Goal: Task Accomplishment & Management: Use online tool/utility

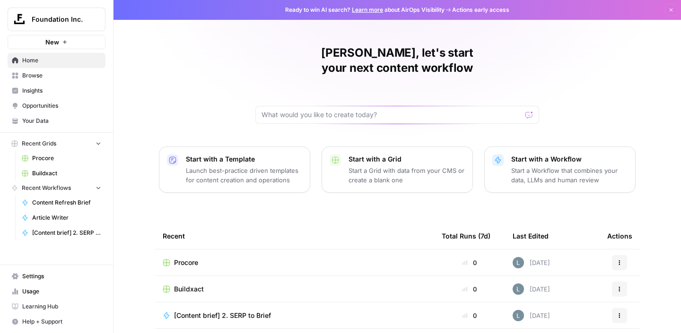
click at [194, 285] on span "Buildxact" at bounding box center [189, 289] width 30 height 9
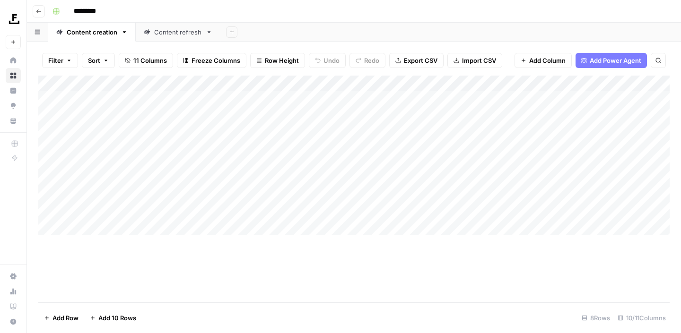
click at [132, 85] on div "Add Column" at bounding box center [353, 156] width 631 height 160
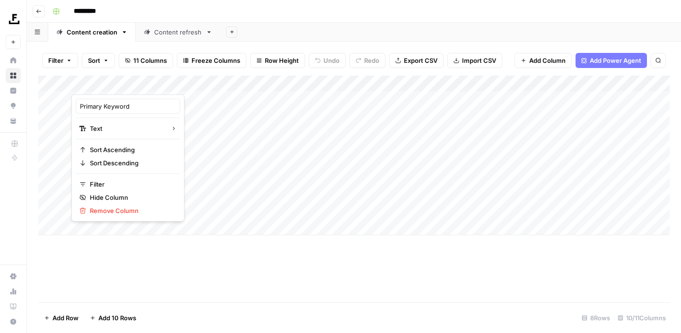
click at [132, 85] on div at bounding box center [114, 85] width 86 height 19
click at [131, 86] on div at bounding box center [114, 85] width 86 height 19
click at [277, 282] on div "Add Column" at bounding box center [353, 189] width 631 height 227
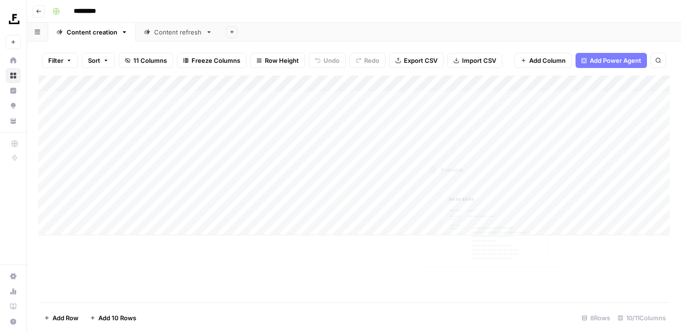
click at [189, 29] on div "Content refresh" at bounding box center [178, 31] width 48 height 9
click at [569, 183] on div "Add Column" at bounding box center [353, 189] width 631 height 227
click at [444, 199] on div "Add Column" at bounding box center [353, 189] width 631 height 227
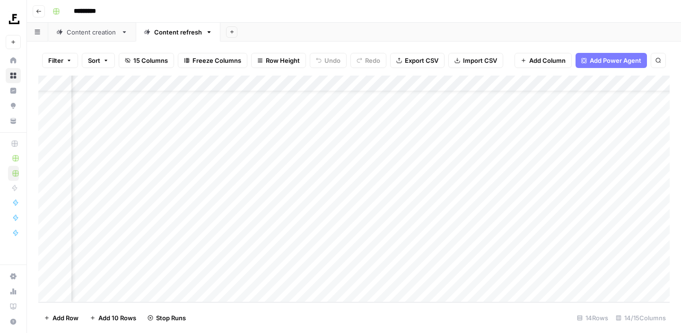
scroll to position [29, 0]
click at [48, 216] on div "Add Column" at bounding box center [353, 189] width 631 height 227
click at [48, 230] on div "Add Column" at bounding box center [353, 189] width 631 height 227
click at [49, 248] on div "Add Column" at bounding box center [353, 189] width 631 height 227
click at [49, 264] on div "Add Column" at bounding box center [353, 189] width 631 height 227
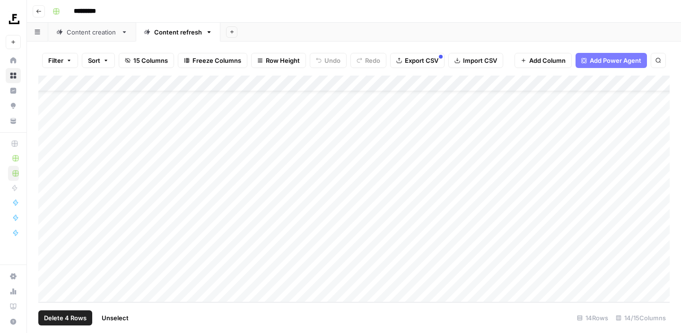
drag, startPoint x: 42, startPoint y: 215, endPoint x: 48, endPoint y: 171, distance: 44.4
click at [48, 171] on div "Add Column" at bounding box center [353, 189] width 631 height 227
click at [45, 218] on div "Add Column" at bounding box center [353, 189] width 631 height 227
drag, startPoint x: 41, startPoint y: 230, endPoint x: 46, endPoint y: 187, distance: 43.4
click at [46, 187] on div "Add Column" at bounding box center [353, 189] width 631 height 227
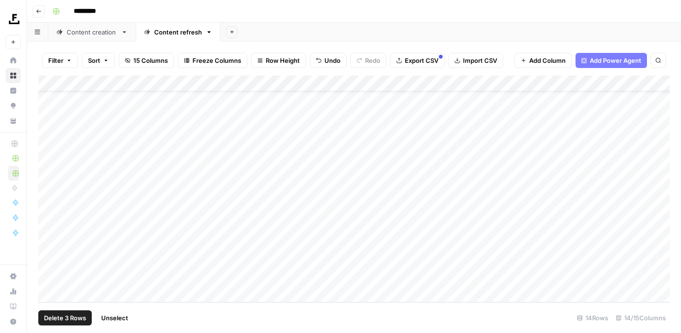
drag, startPoint x: 41, startPoint y: 248, endPoint x: 44, endPoint y: 201, distance: 47.4
click at [44, 201] on div "Add Column" at bounding box center [353, 189] width 631 height 227
drag, startPoint x: 39, startPoint y: 264, endPoint x: 45, endPoint y: 183, distance: 81.6
click at [45, 183] on div "Add Column" at bounding box center [353, 189] width 631 height 227
click at [46, 230] on div "Add Column" at bounding box center [353, 189] width 631 height 227
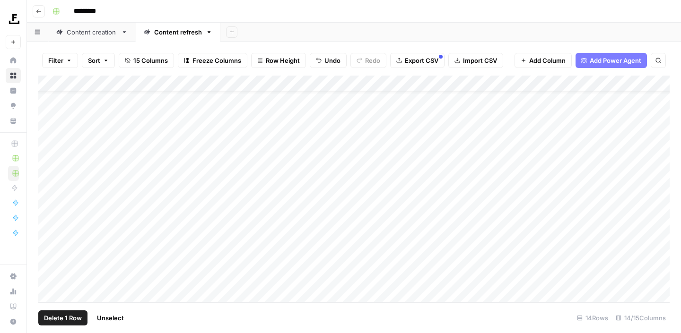
click at [45, 249] on div "Add Column" at bounding box center [353, 189] width 631 height 227
click at [47, 263] on div "Add Column" at bounding box center [353, 189] width 631 height 227
click at [88, 35] on div "Content creation" at bounding box center [92, 31] width 51 height 9
click at [56, 12] on rect "button" at bounding box center [56, 12] width 6 height 6
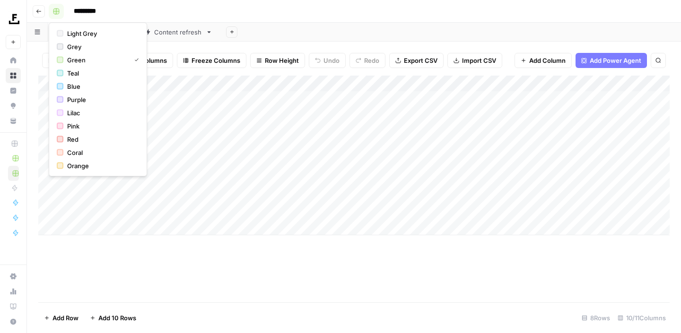
click at [56, 12] on rect "button" at bounding box center [56, 12] width 6 height 6
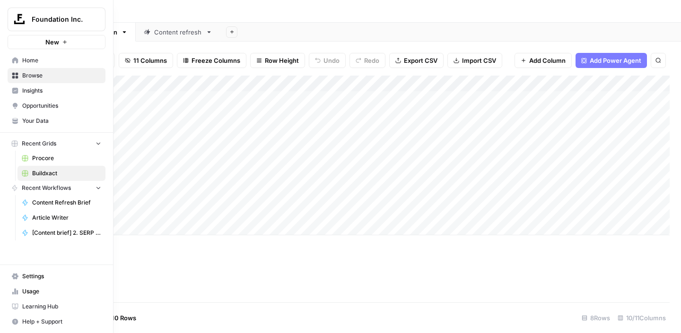
click at [44, 192] on span "Recent Workflows" at bounding box center [46, 188] width 49 height 9
click at [57, 218] on span "Article Writer" at bounding box center [66, 218] width 69 height 9
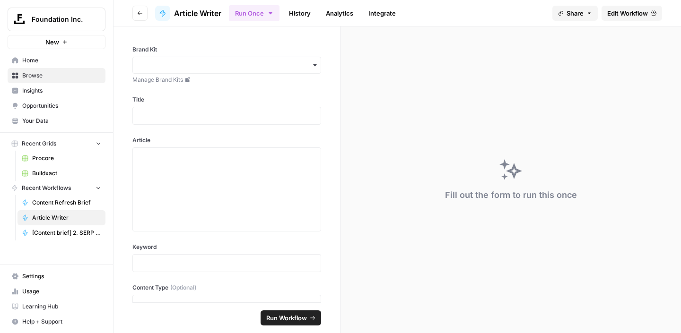
click at [53, 189] on span "Recent Workflows" at bounding box center [46, 188] width 49 height 9
click at [26, 192] on span "Recent Workflows" at bounding box center [46, 188] width 49 height 9
click at [18, 191] on div "Recent Workflows" at bounding box center [41, 188] width 60 height 9
click at [35, 140] on span "Recent Grids" at bounding box center [39, 144] width 35 height 9
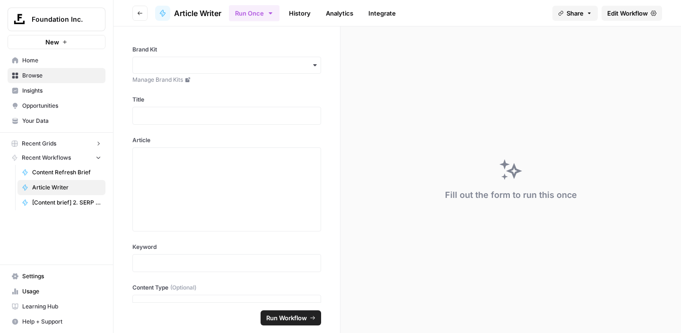
click at [35, 140] on span "Recent Grids" at bounding box center [39, 144] width 35 height 9
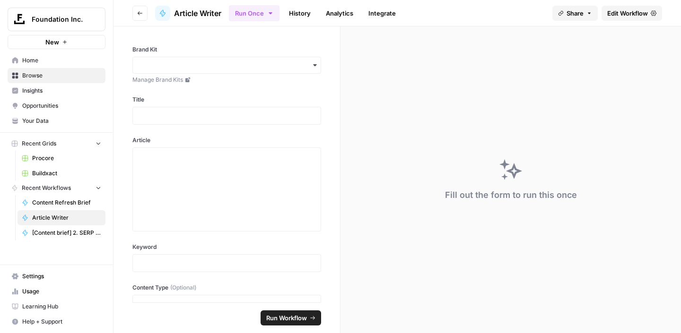
click at [28, 57] on span "Home" at bounding box center [61, 60] width 79 height 9
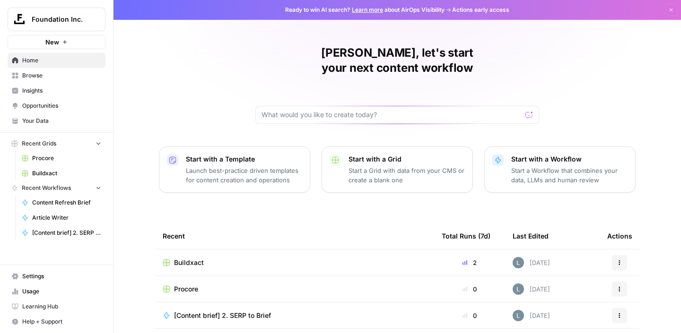
click at [40, 79] on span "Browse" at bounding box center [61, 75] width 79 height 9
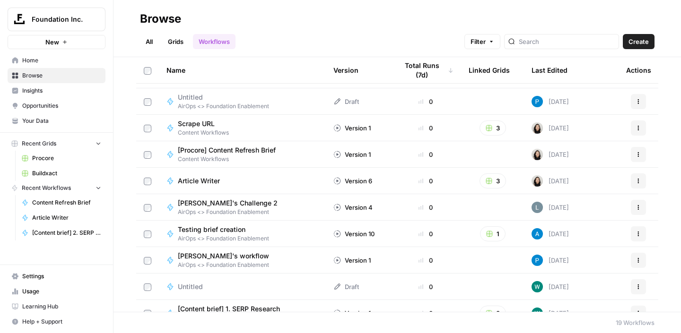
scroll to position [275, 0]
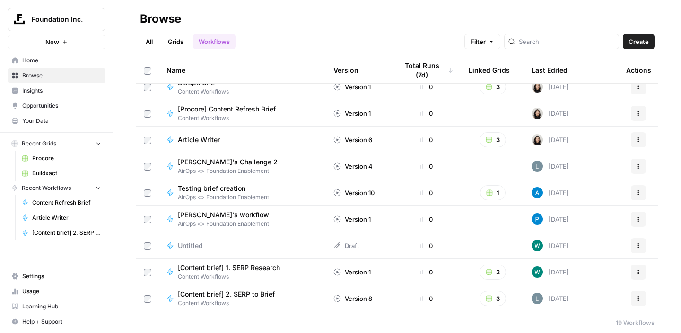
click at [487, 298] on rect "button" at bounding box center [489, 299] width 6 height 6
click at [249, 296] on span "[Content brief] 2. SERP to Brief" at bounding box center [226, 294] width 97 height 9
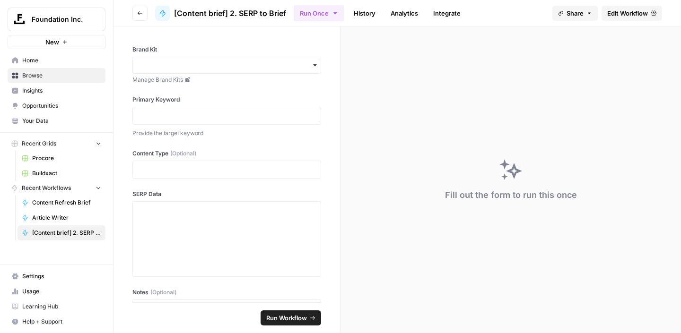
click at [617, 13] on span "Edit Workflow" at bounding box center [627, 13] width 41 height 9
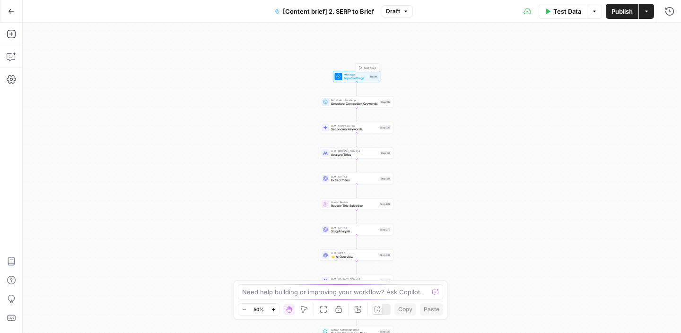
click at [357, 77] on span "Input Settings" at bounding box center [356, 78] width 24 height 5
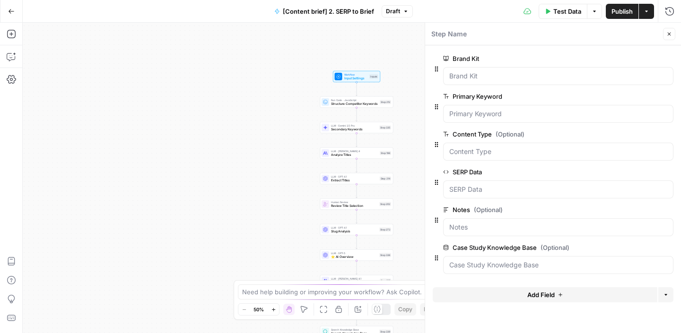
click at [543, 293] on span "Add Field" at bounding box center [540, 294] width 27 height 9
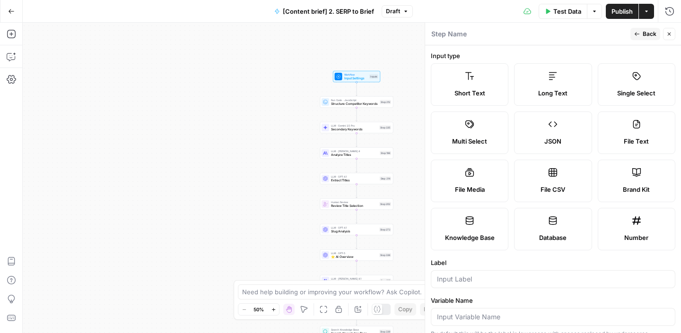
click at [472, 84] on label "Short Text" at bounding box center [470, 84] width 78 height 43
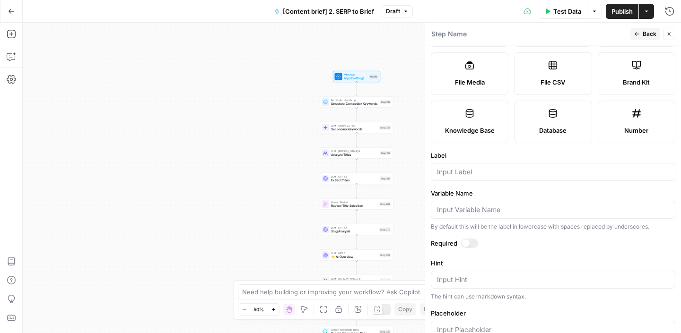
scroll to position [182, 0]
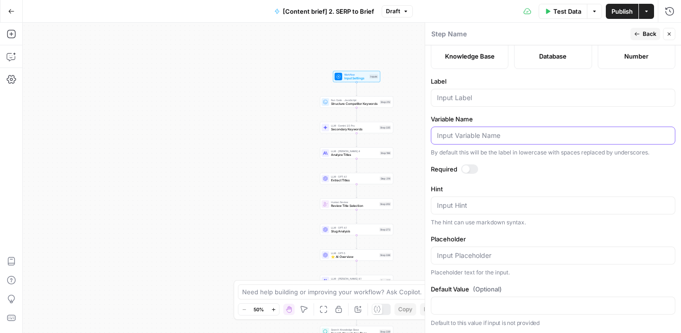
click at [476, 137] on input "Variable Name" at bounding box center [553, 135] width 232 height 9
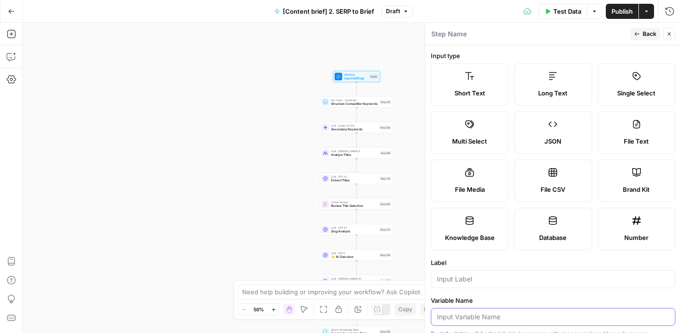
scroll to position [106, 0]
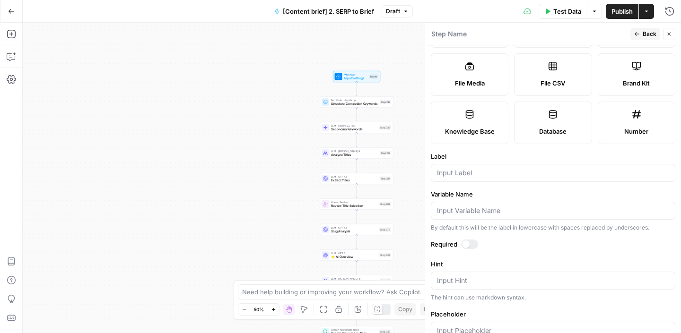
click at [483, 178] on div at bounding box center [553, 173] width 245 height 18
type input "e"
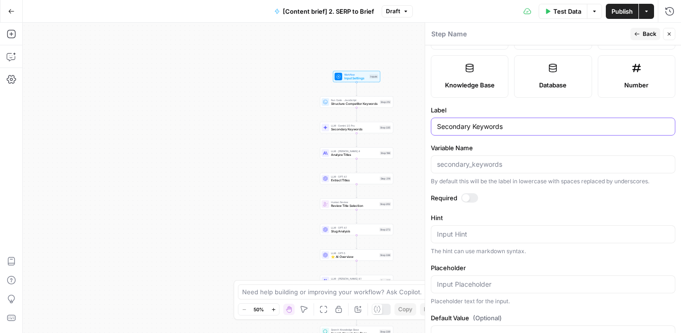
scroll to position [182, 0]
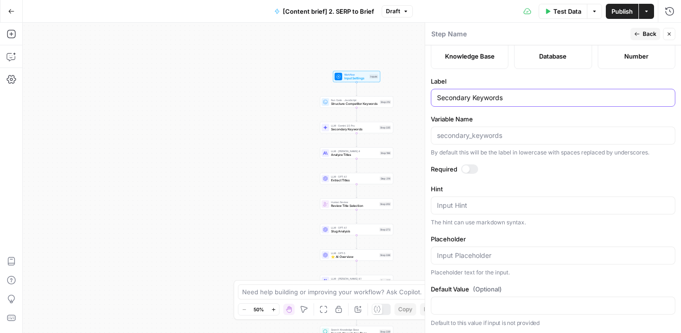
type input "Secondary Keywords"
click at [514, 254] on input "Placeholder" at bounding box center [553, 255] width 232 height 9
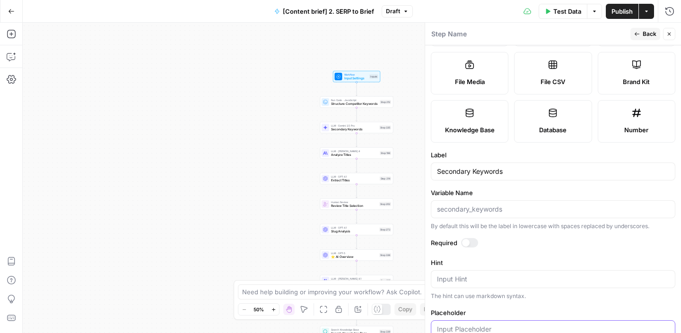
scroll to position [0, 0]
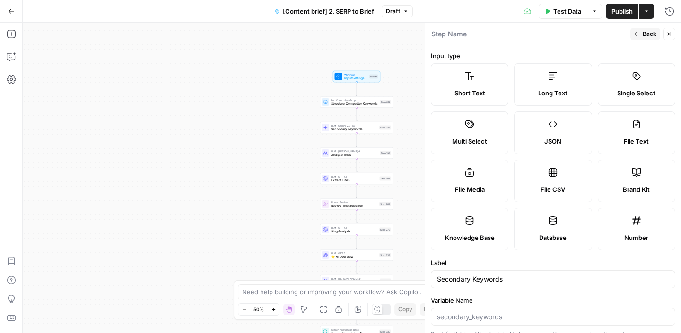
click at [518, 51] on label "Input type" at bounding box center [553, 55] width 245 height 9
click at [644, 33] on span "Back" at bounding box center [650, 34] width 14 height 9
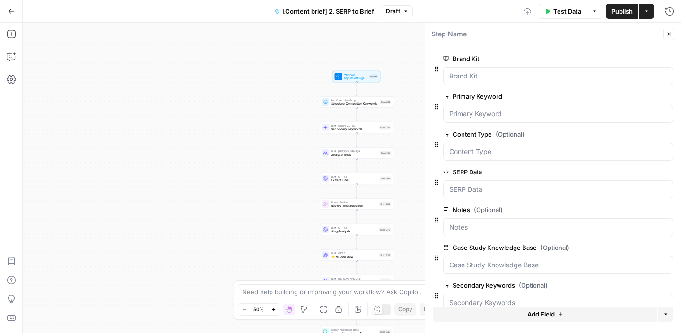
scroll to position [18, 0]
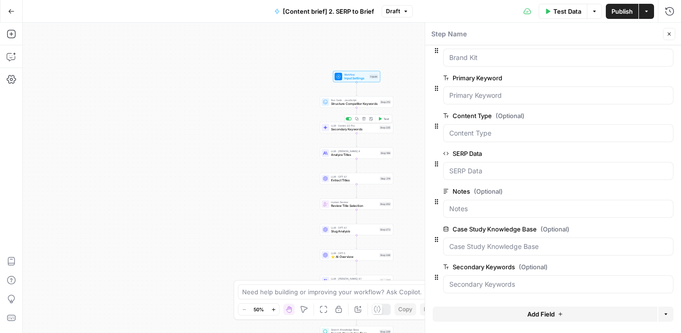
click at [360, 133] on div "LLM · Gemini 2.5 Pro Secondary Keywords Step 335 Copy step Delete step Add Note…" at bounding box center [356, 127] width 73 height 11
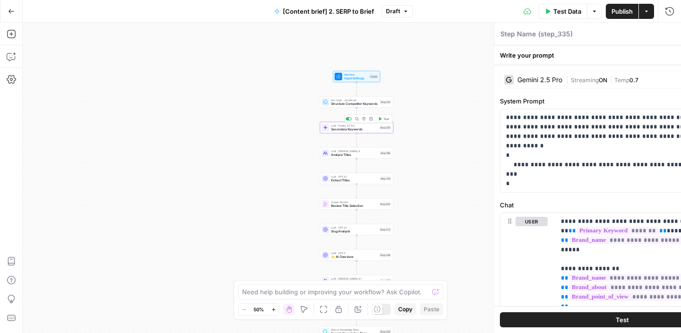
type textarea "Secondary Keywords"
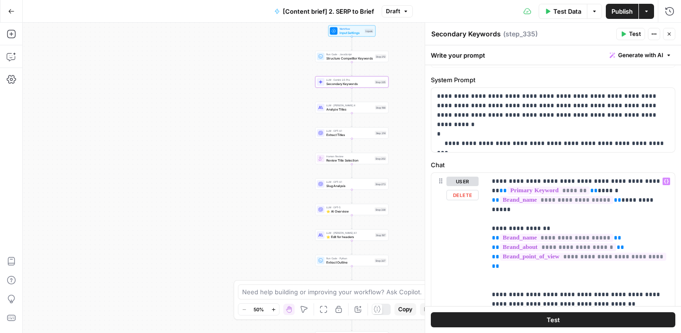
scroll to position [0, 0]
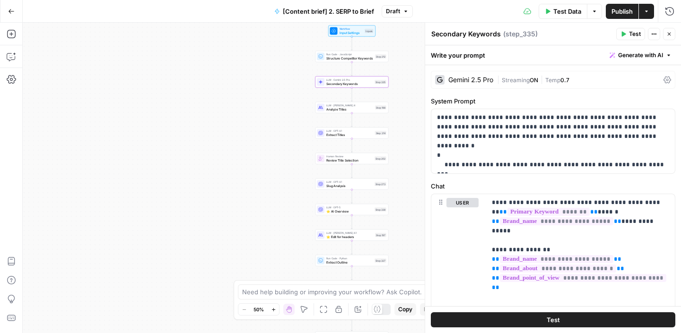
click at [674, 36] on button "Close" at bounding box center [669, 34] width 12 height 12
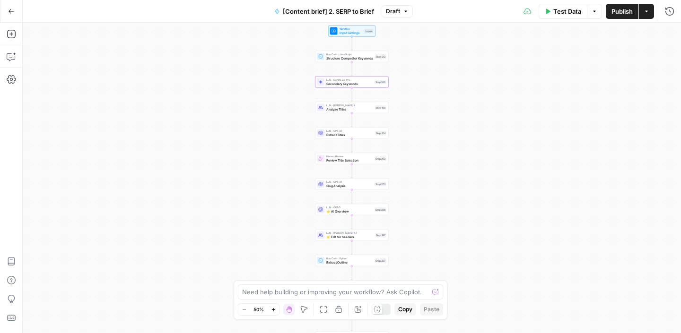
click at [8, 14] on icon "button" at bounding box center [11, 11] width 7 height 7
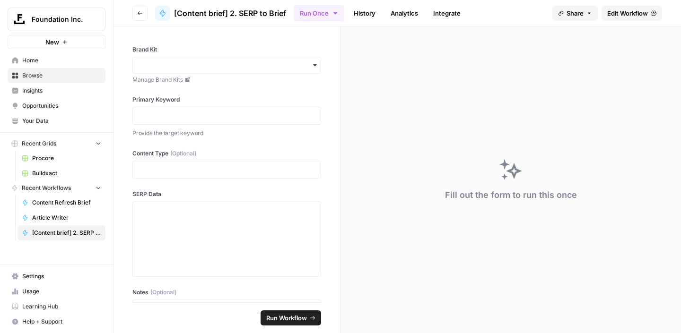
click at [50, 173] on span "Buildxact" at bounding box center [66, 173] width 69 height 9
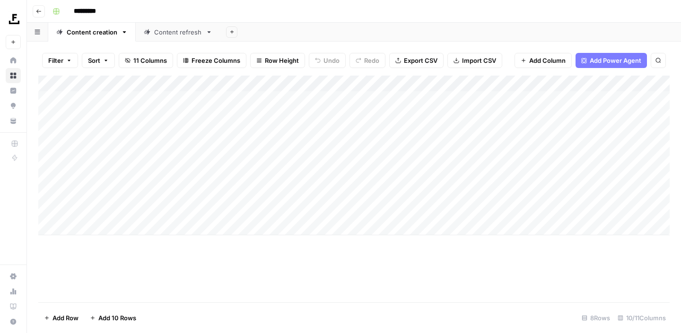
click at [171, 32] on div "Content refresh" at bounding box center [178, 31] width 48 height 9
click at [473, 245] on div "Add Column" at bounding box center [353, 189] width 631 height 227
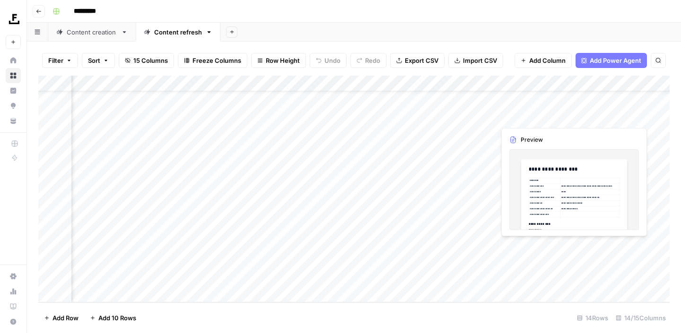
click at [559, 246] on div "Add Column" at bounding box center [353, 189] width 631 height 227
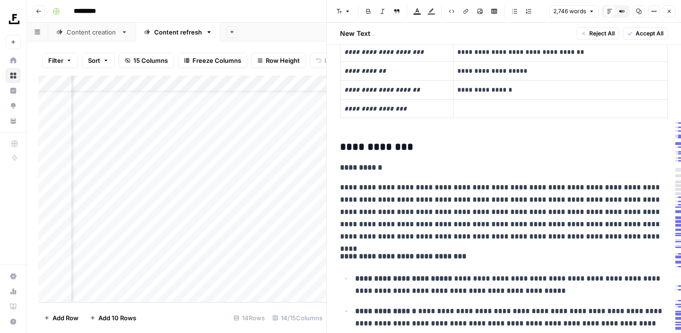
scroll to position [120, 0]
click at [472, 107] on p at bounding box center [560, 109] width 206 height 11
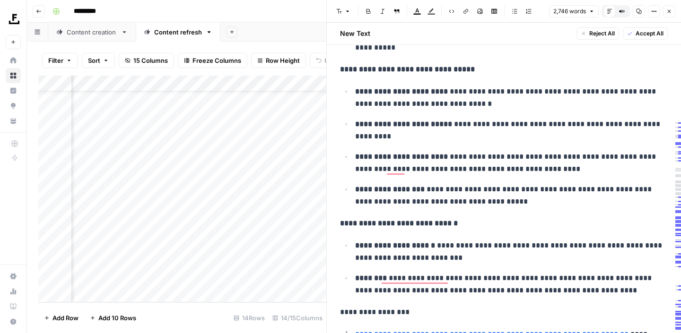
scroll to position [991, 0]
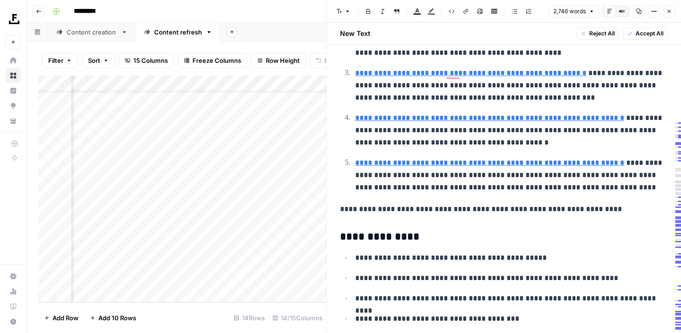
click at [446, 214] on p "**********" at bounding box center [504, 209] width 328 height 12
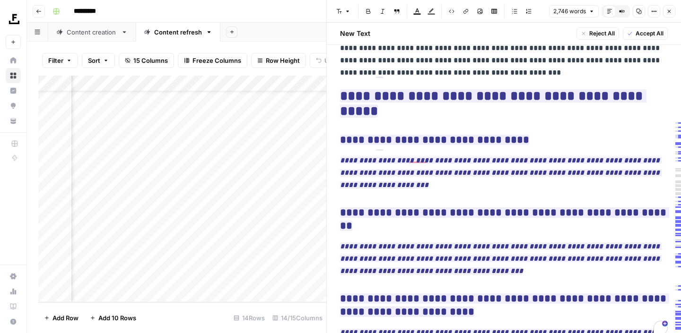
scroll to position [4637, 0]
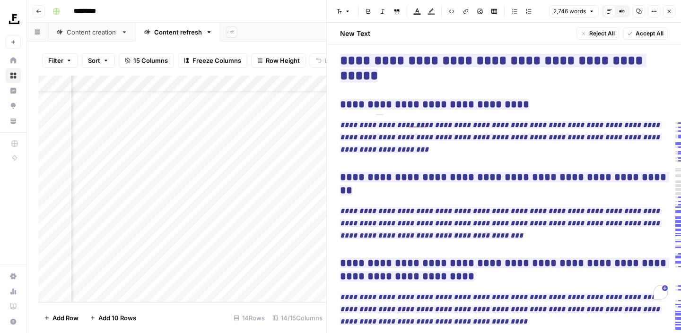
click at [671, 13] on icon "button" at bounding box center [669, 12] width 6 height 6
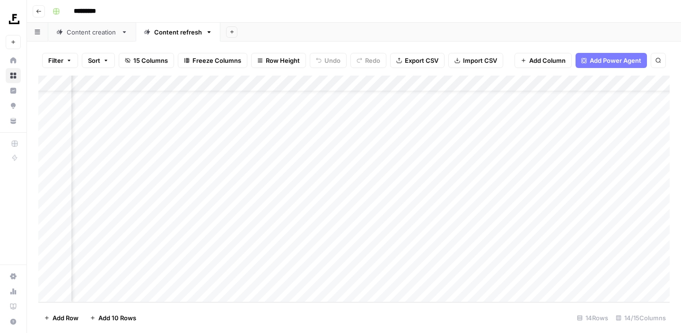
click at [560, 264] on div "Add Column" at bounding box center [353, 189] width 631 height 227
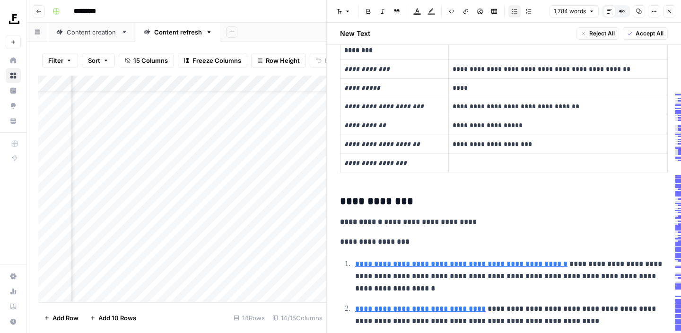
scroll to position [56, 0]
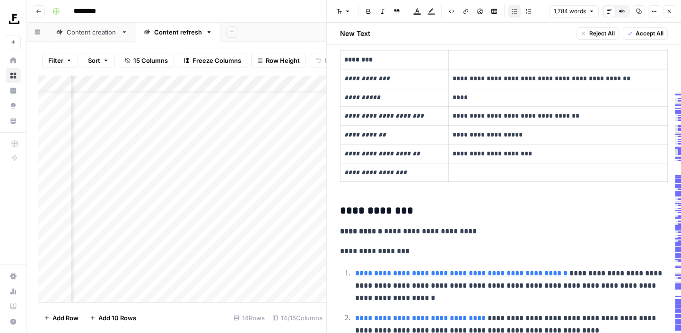
click at [460, 177] on p at bounding box center [558, 172] width 211 height 11
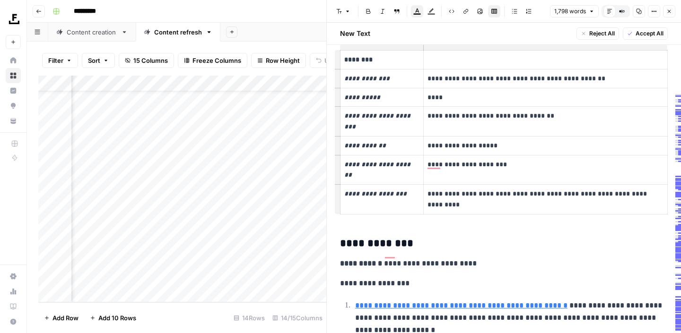
click at [481, 237] on h3 "**********" at bounding box center [504, 243] width 328 height 13
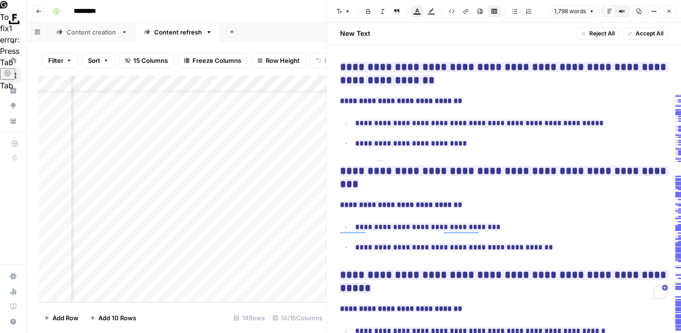
scroll to position [3130, 0]
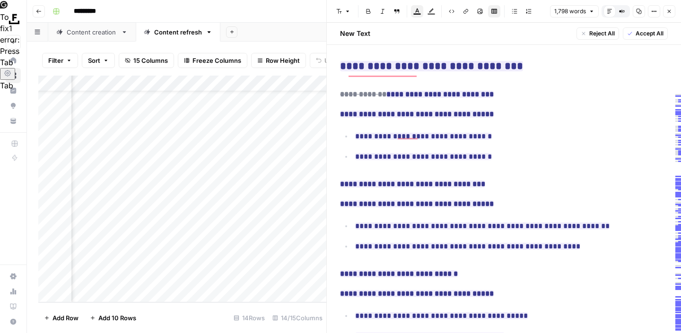
click at [103, 36] on div "Content creation" at bounding box center [92, 31] width 51 height 9
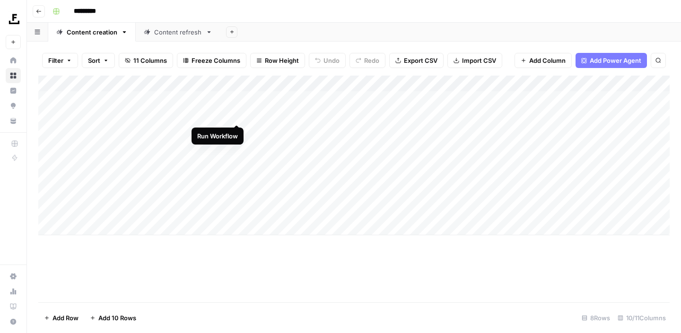
click at [234, 114] on div "Add Column" at bounding box center [353, 156] width 631 height 160
click at [239, 148] on div "Add Column" at bounding box center [353, 156] width 631 height 160
click at [49, 117] on div "Add Column" at bounding box center [353, 156] width 631 height 160
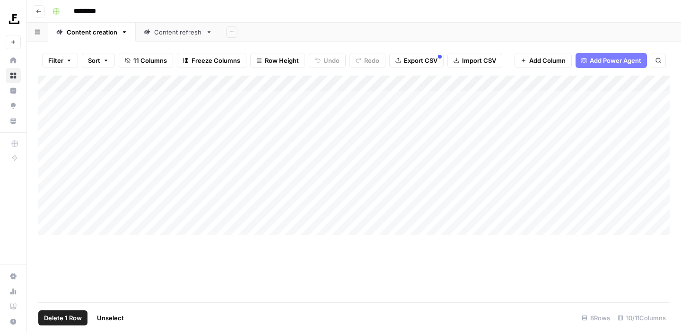
click at [49, 149] on div "Add Column" at bounding box center [353, 156] width 631 height 160
drag, startPoint x: 39, startPoint y: 146, endPoint x: 42, endPoint y: 193, distance: 46.9
click at [42, 193] on div "Add Column" at bounding box center [353, 156] width 631 height 160
click at [47, 147] on div "Add Column" at bounding box center [353, 156] width 631 height 160
click at [47, 115] on div "Add Column" at bounding box center [353, 156] width 631 height 160
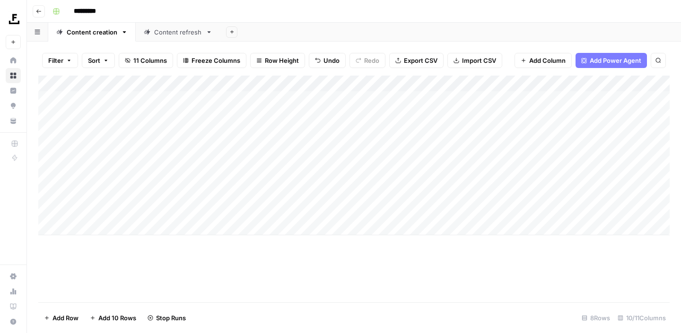
drag, startPoint x: 42, startPoint y: 115, endPoint x: 48, endPoint y: 190, distance: 75.0
click at [48, 190] on div "Add Column" at bounding box center [353, 156] width 631 height 160
click at [408, 178] on div "Add Column" at bounding box center [353, 156] width 631 height 160
click at [406, 178] on div "Add Column" at bounding box center [353, 156] width 631 height 160
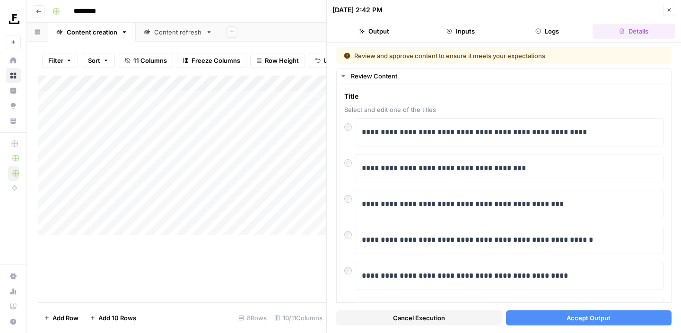
click at [537, 320] on button "Accept Output" at bounding box center [589, 318] width 166 height 15
